Goal: Browse casually

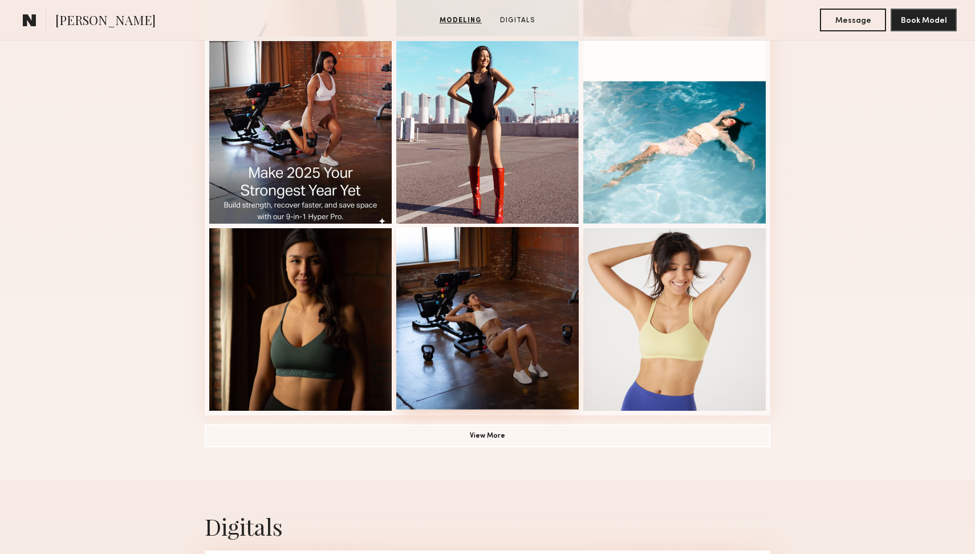
scroll to position [670, 0]
click at [479, 431] on button "View More" at bounding box center [487, 434] width 565 height 23
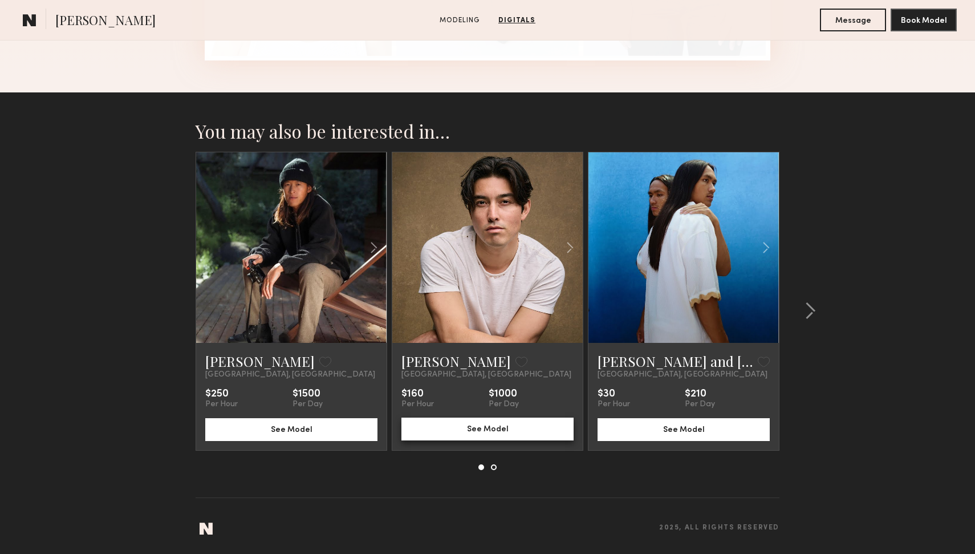
scroll to position [2254, 0]
click at [811, 315] on common-icon at bounding box center [809, 311] width 11 height 18
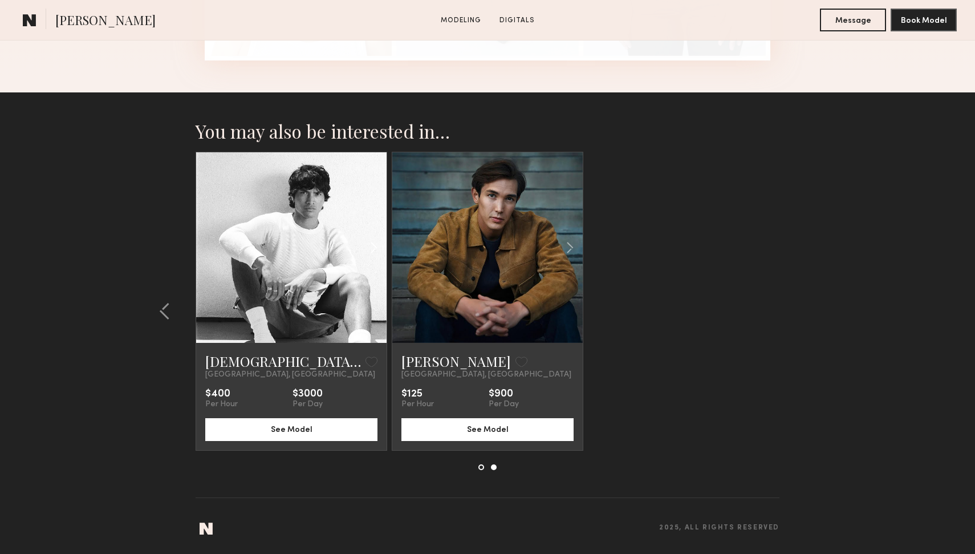
click at [377, 245] on common-icon at bounding box center [373, 248] width 17 height 22
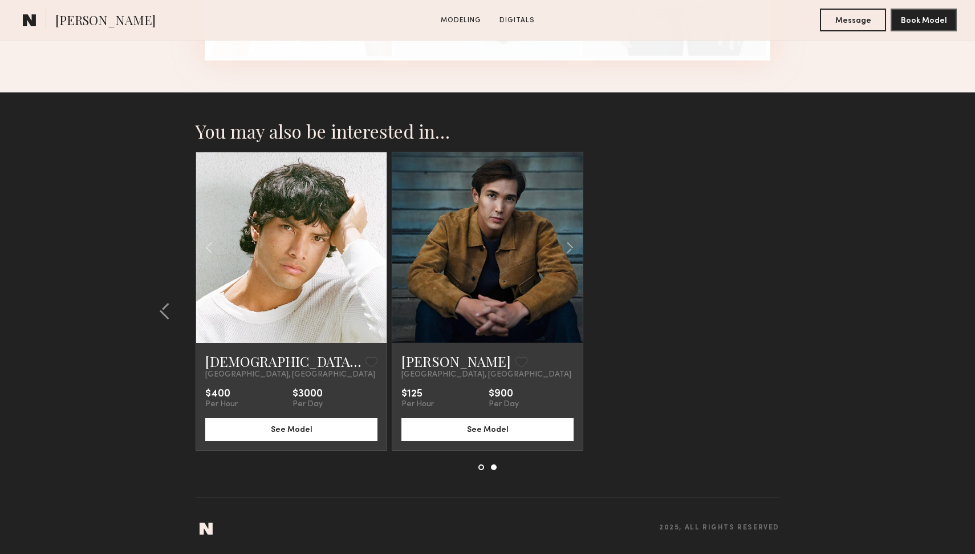
click at [377, 245] on common-icon at bounding box center [373, 248] width 17 height 22
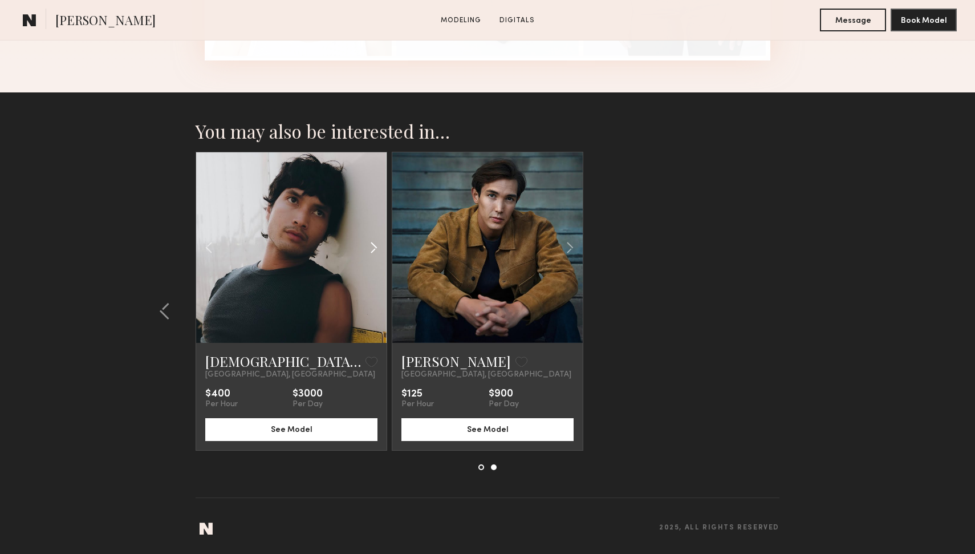
click at [377, 245] on common-icon at bounding box center [373, 248] width 17 height 22
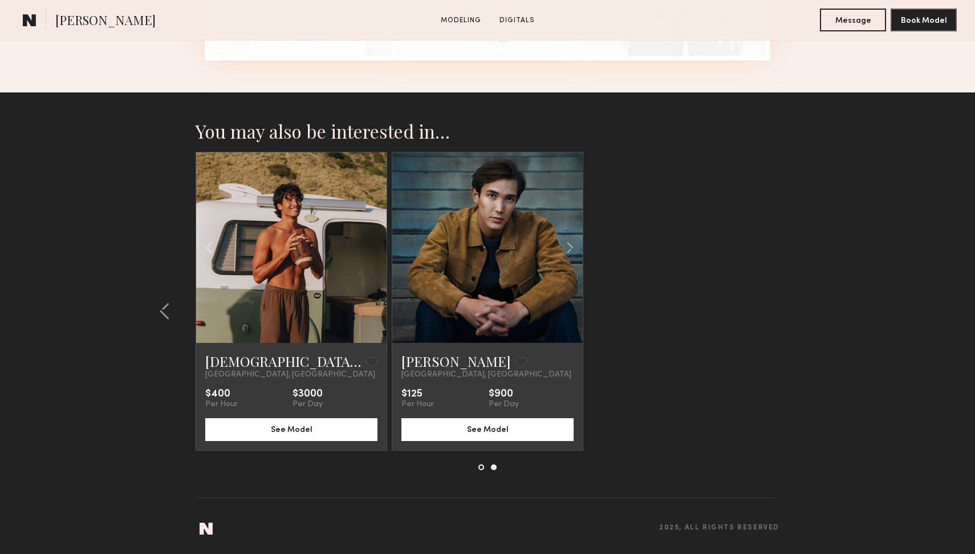
click at [377, 245] on div at bounding box center [291, 247] width 190 height 190
click at [569, 242] on common-icon at bounding box center [570, 248] width 17 height 22
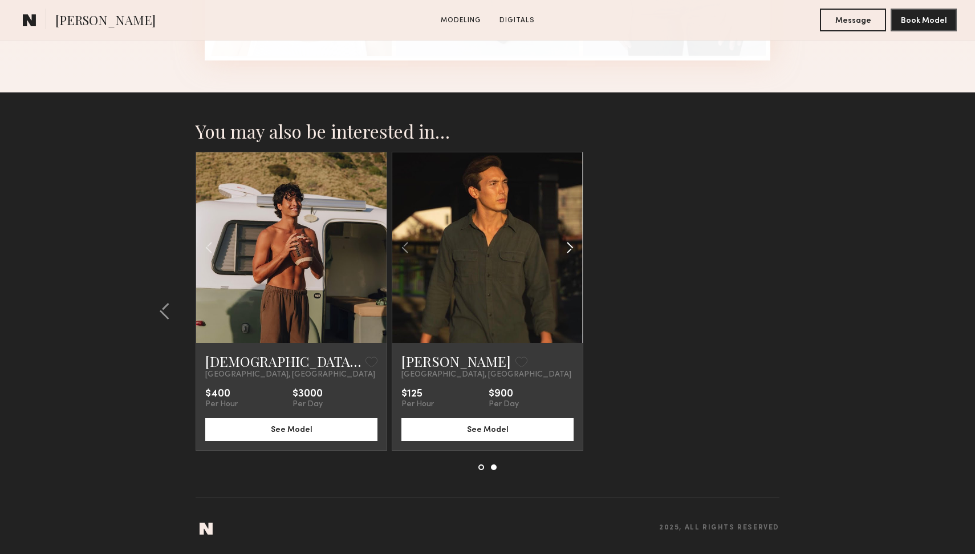
click at [569, 242] on common-icon at bounding box center [570, 248] width 17 height 22
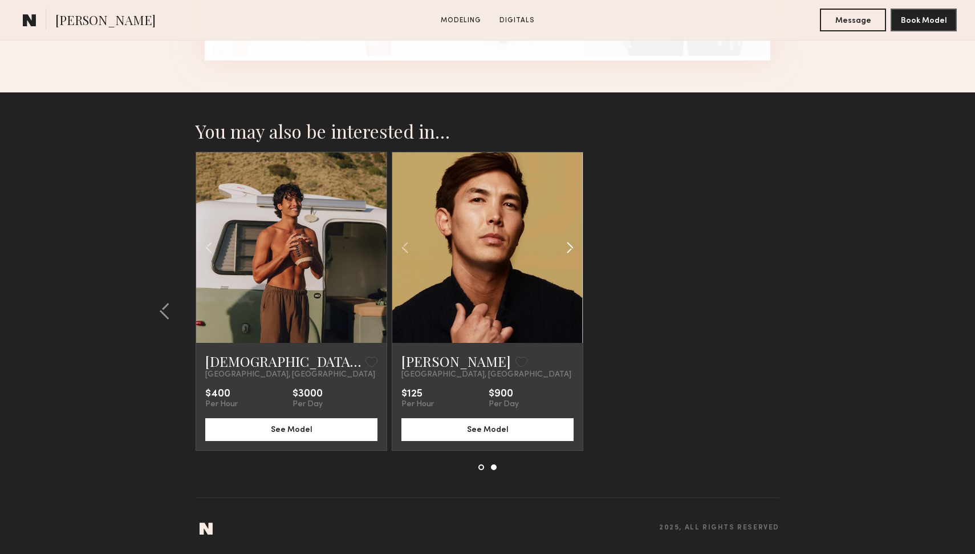
click at [569, 242] on common-icon at bounding box center [570, 248] width 17 height 22
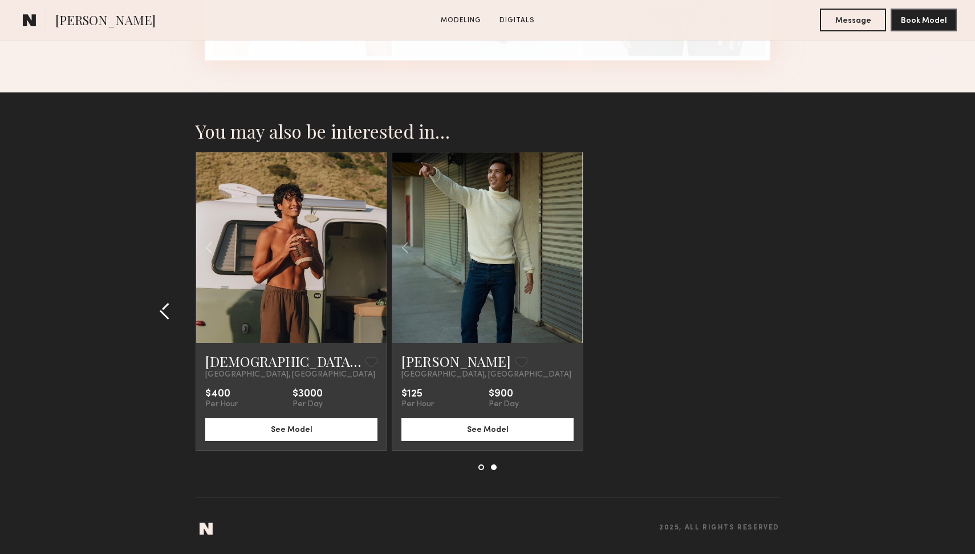
click at [164, 310] on common-icon at bounding box center [164, 311] width 11 height 18
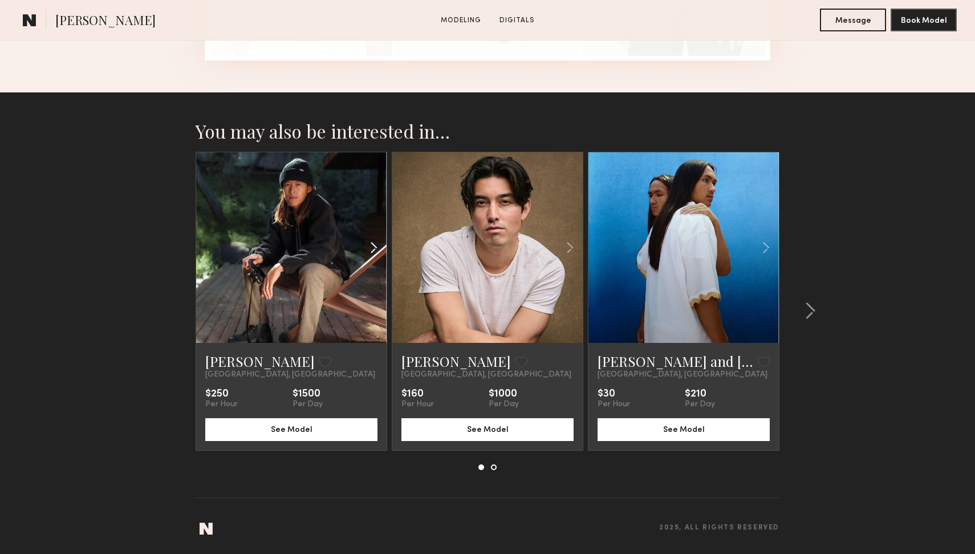
click at [372, 245] on common-icon at bounding box center [373, 248] width 17 height 22
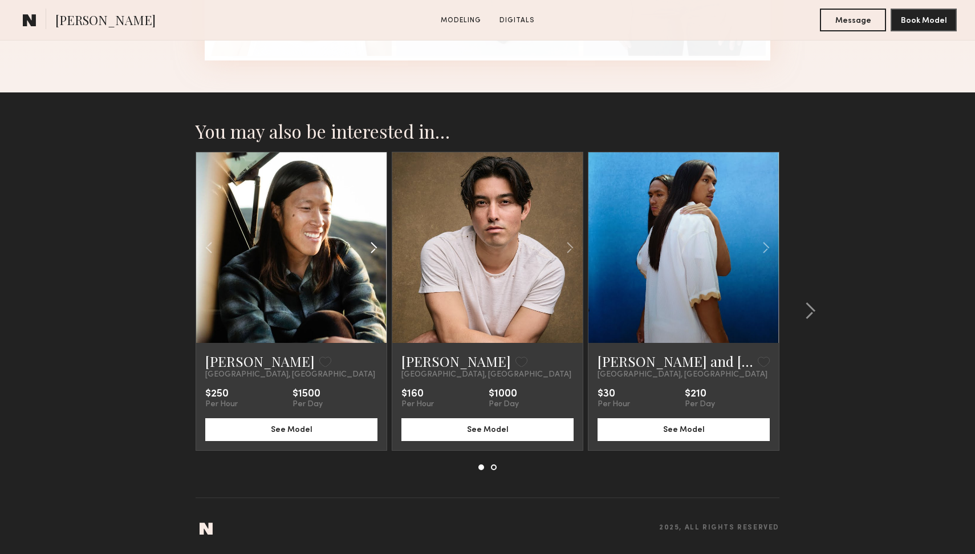
click at [372, 245] on common-icon at bounding box center [373, 248] width 17 height 22
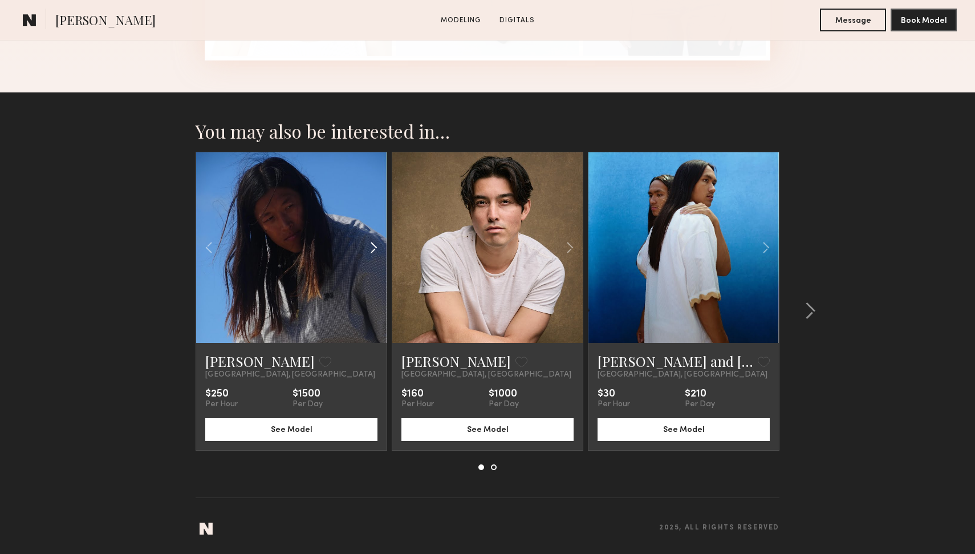
click at [372, 245] on common-icon at bounding box center [373, 248] width 17 height 22
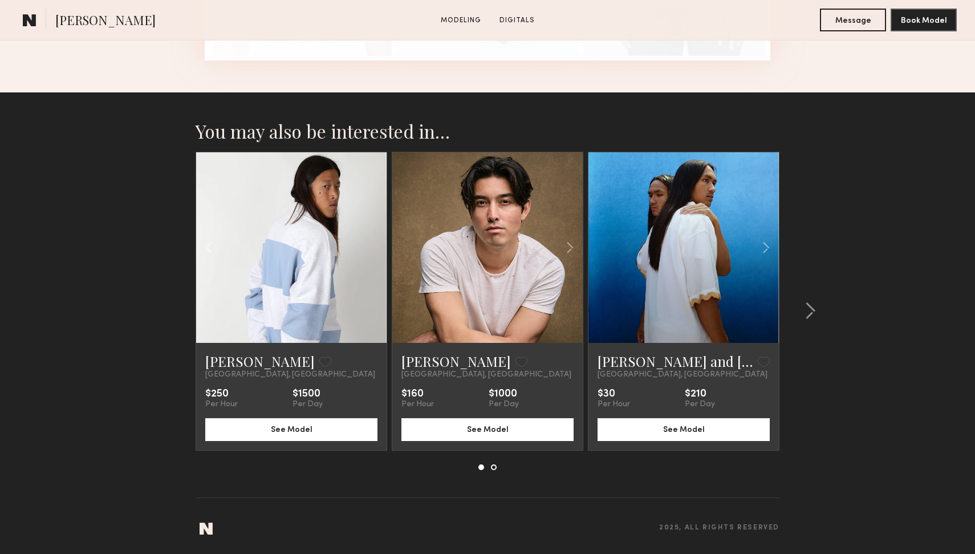
click at [372, 245] on div at bounding box center [291, 247] width 190 height 190
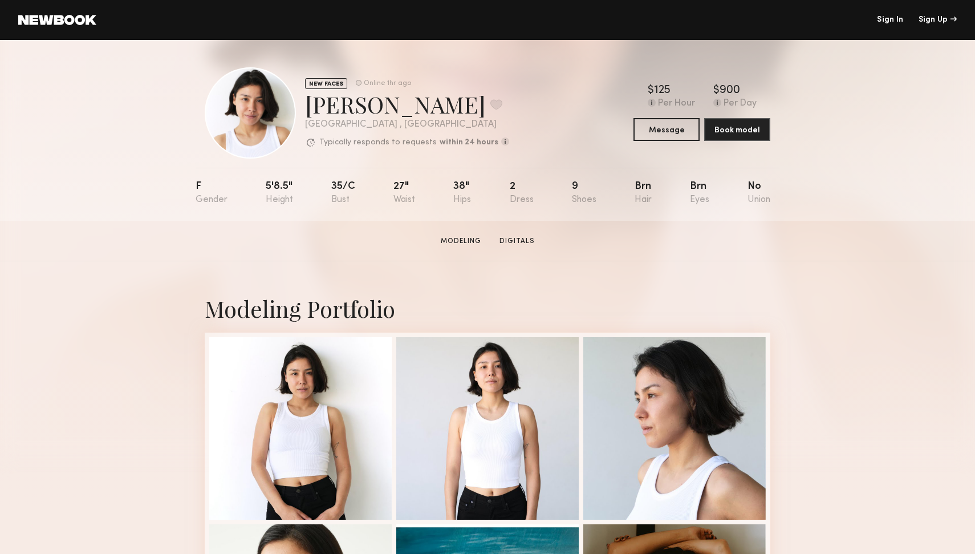
scroll to position [0, 0]
click at [521, 241] on link "Digitals" at bounding box center [517, 241] width 44 height 10
